Goal: Book appointment/travel/reservation

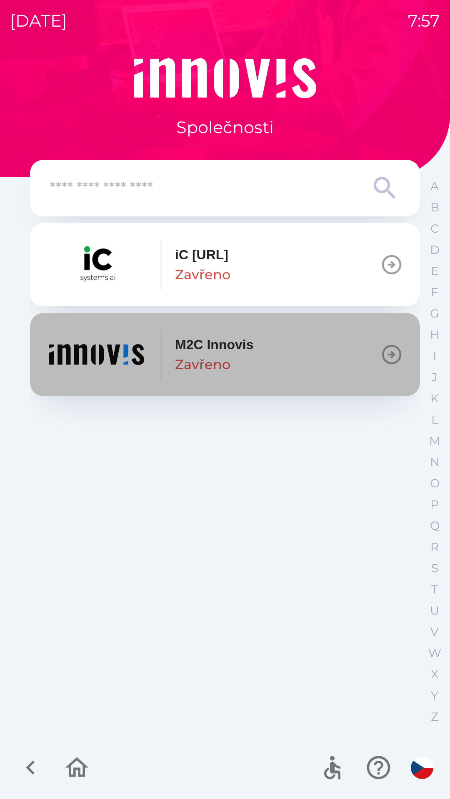
click at [319, 371] on button "M2C [PERSON_NAME]" at bounding box center [225, 354] width 390 height 83
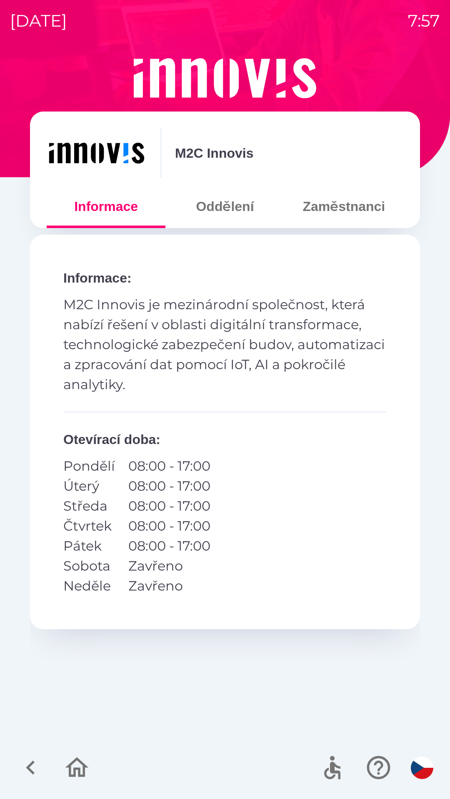
click at [237, 214] on button "Oddělení" at bounding box center [224, 207] width 119 height 30
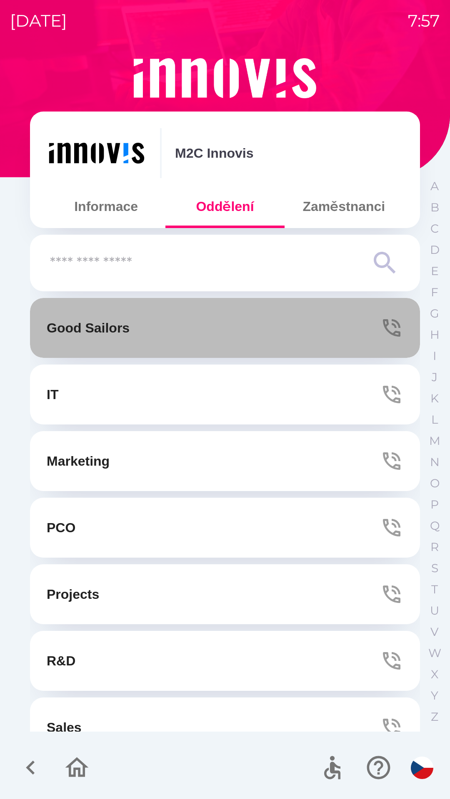
click at [264, 320] on button "Good Sailors" at bounding box center [225, 328] width 390 height 60
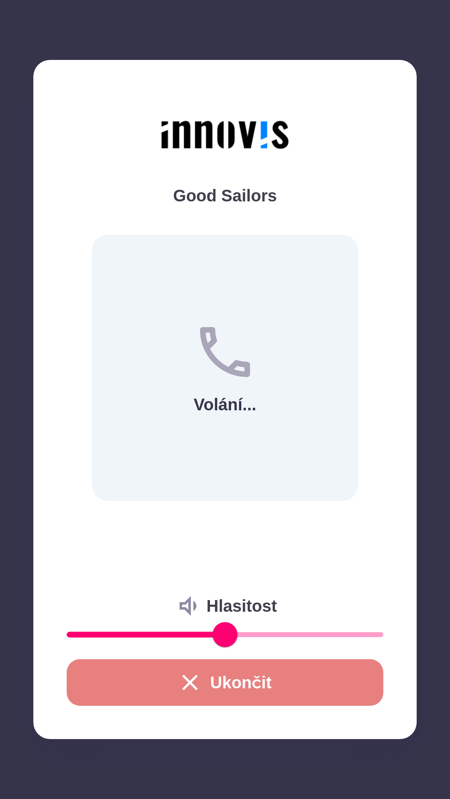
click at [281, 685] on button "Ukončit" at bounding box center [225, 683] width 316 height 47
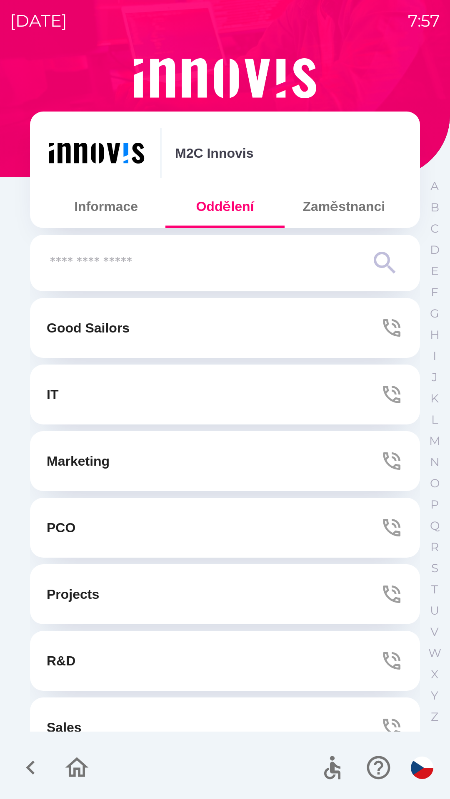
click at [361, 220] on button "Zaměstnanci" at bounding box center [343, 207] width 119 height 30
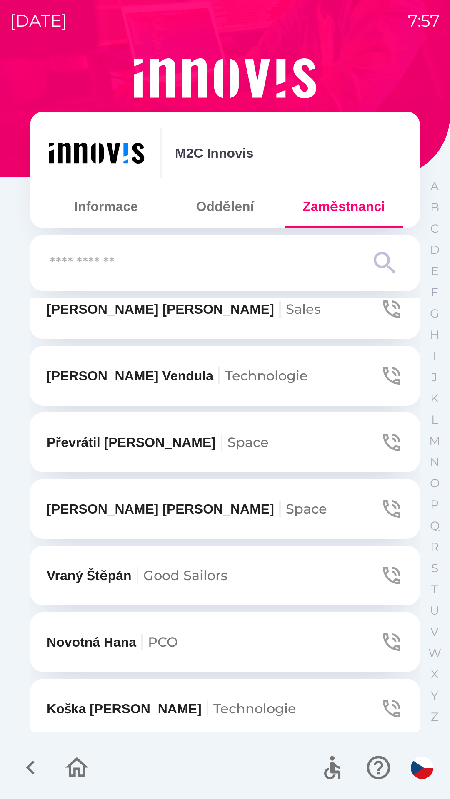
scroll to position [824, 0]
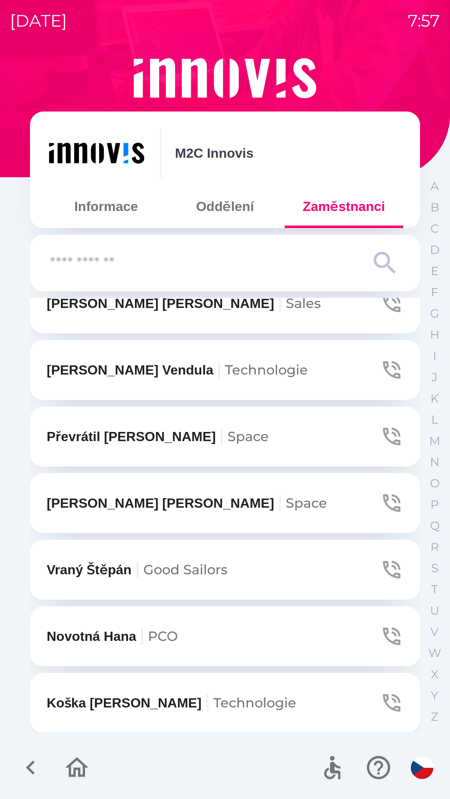
click at [227, 576] on span "Good Sailors" at bounding box center [185, 570] width 84 height 16
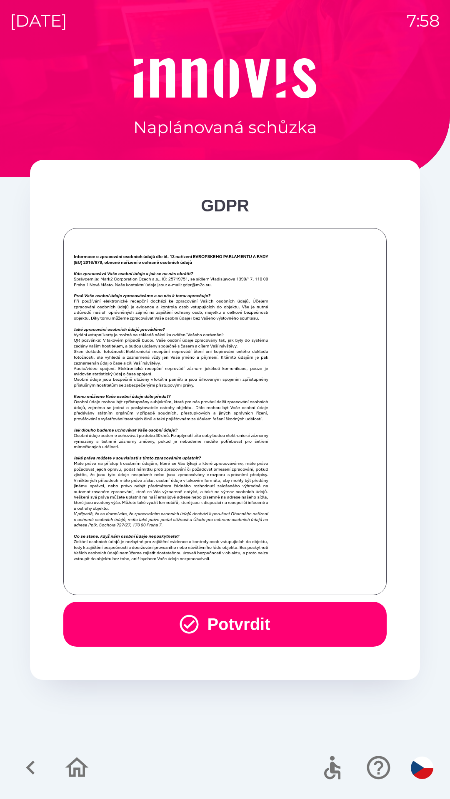
click at [259, 615] on button "Potvrdit" at bounding box center [224, 624] width 323 height 45
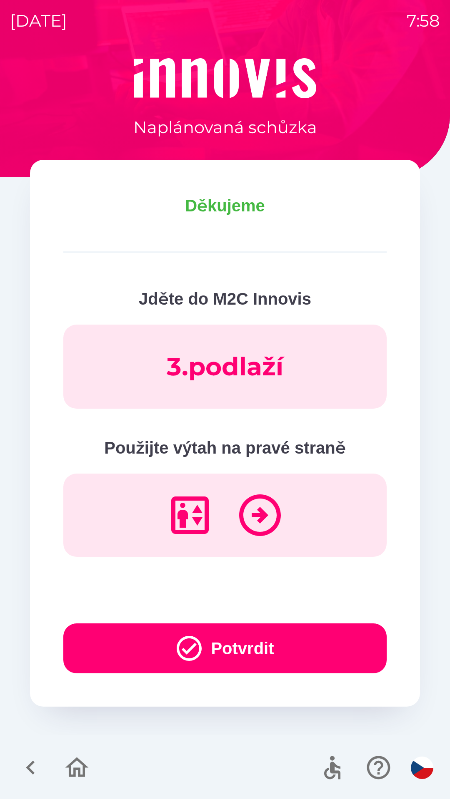
click at [276, 652] on button "Potvrdit" at bounding box center [224, 649] width 323 height 50
